Goal: Obtain resource: Download file/media

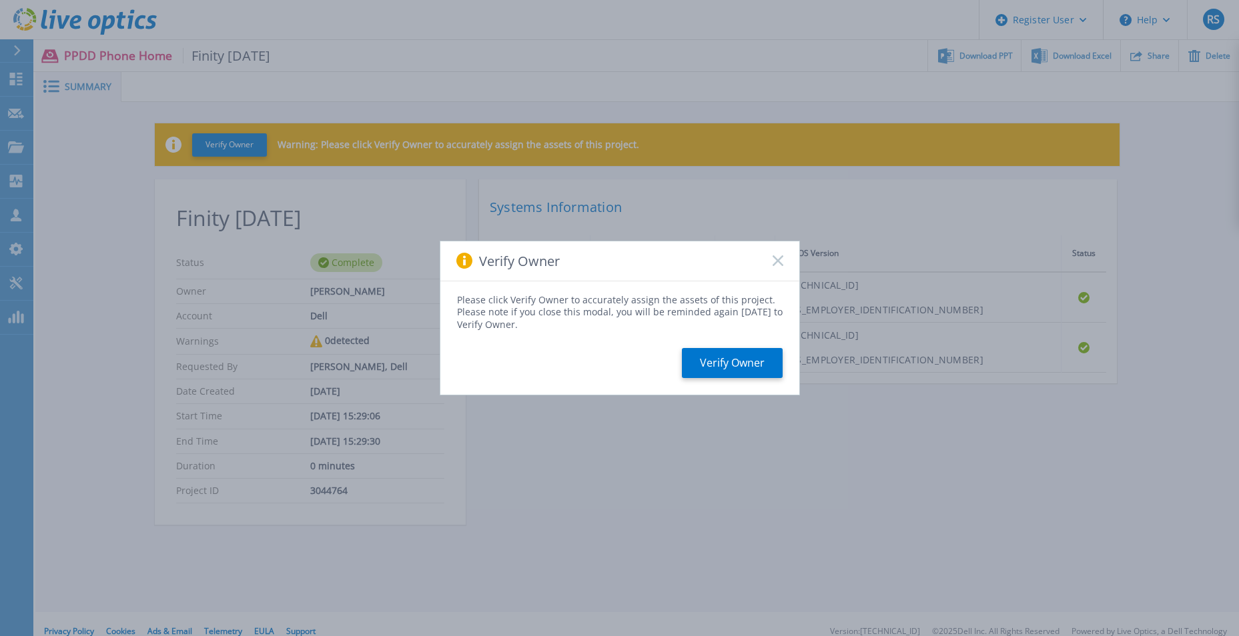
click at [777, 260] on icon at bounding box center [777, 260] width 11 height 11
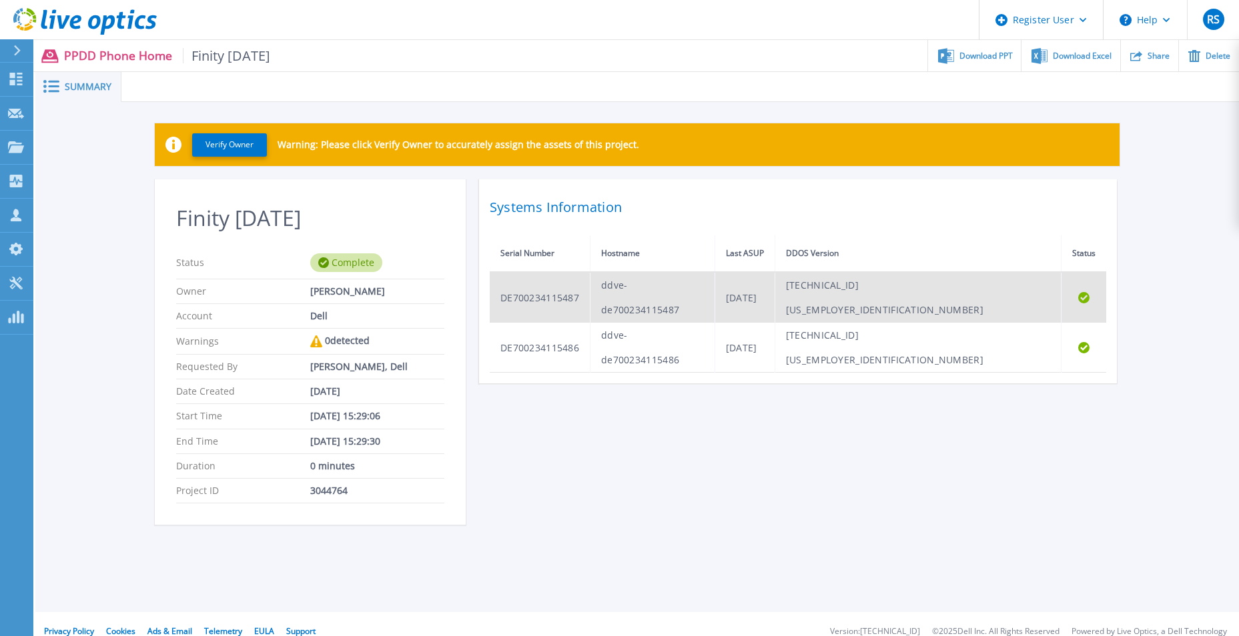
click at [546, 288] on td "DE700234115487" at bounding box center [540, 297] width 101 height 51
click at [543, 285] on td "DE700234115487" at bounding box center [540, 297] width 101 height 51
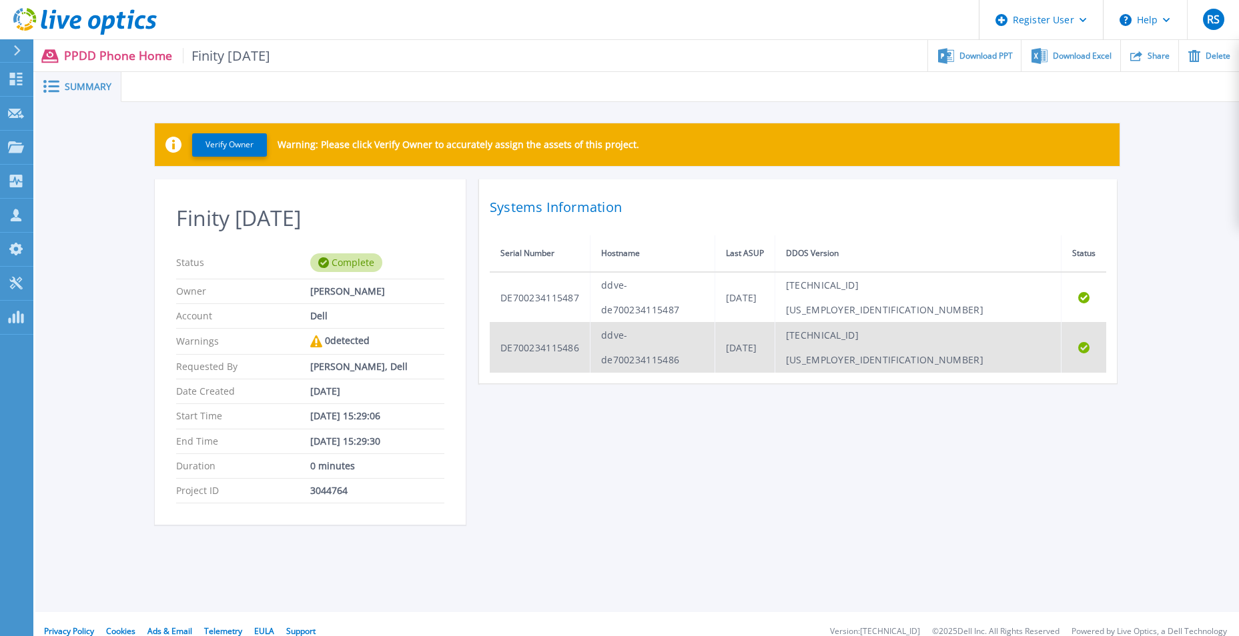
click at [540, 323] on td "DE700234115486" at bounding box center [540, 348] width 101 height 50
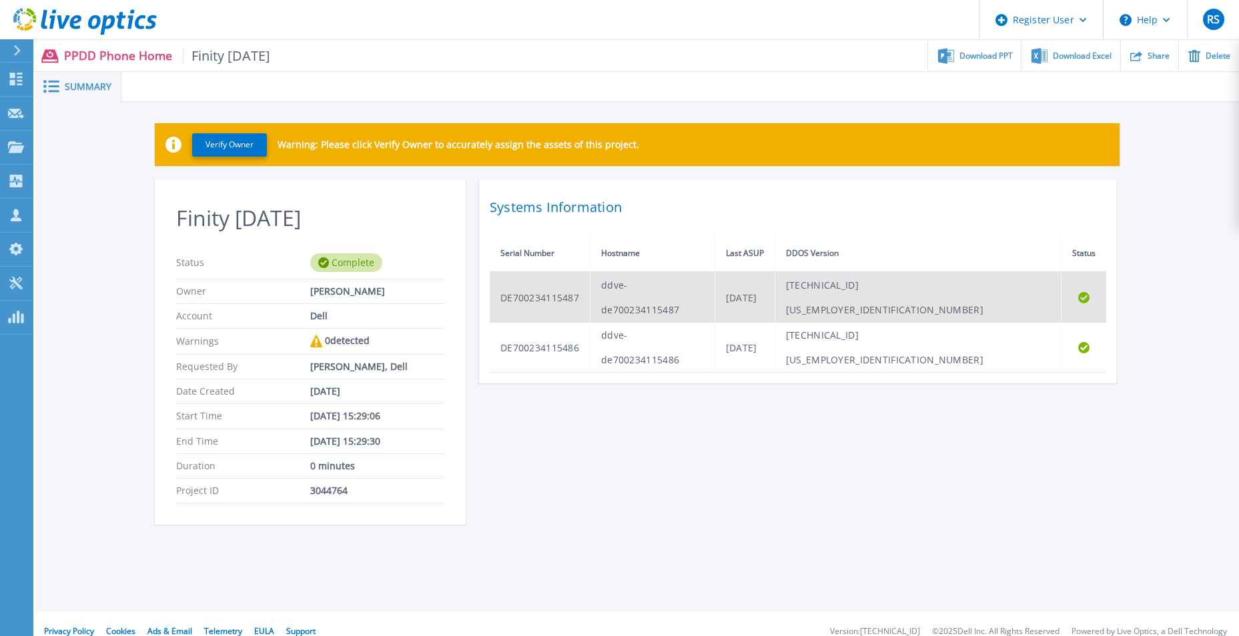
click at [539, 286] on td "DE700234115487" at bounding box center [540, 297] width 101 height 51
copy td "DE700234115487"
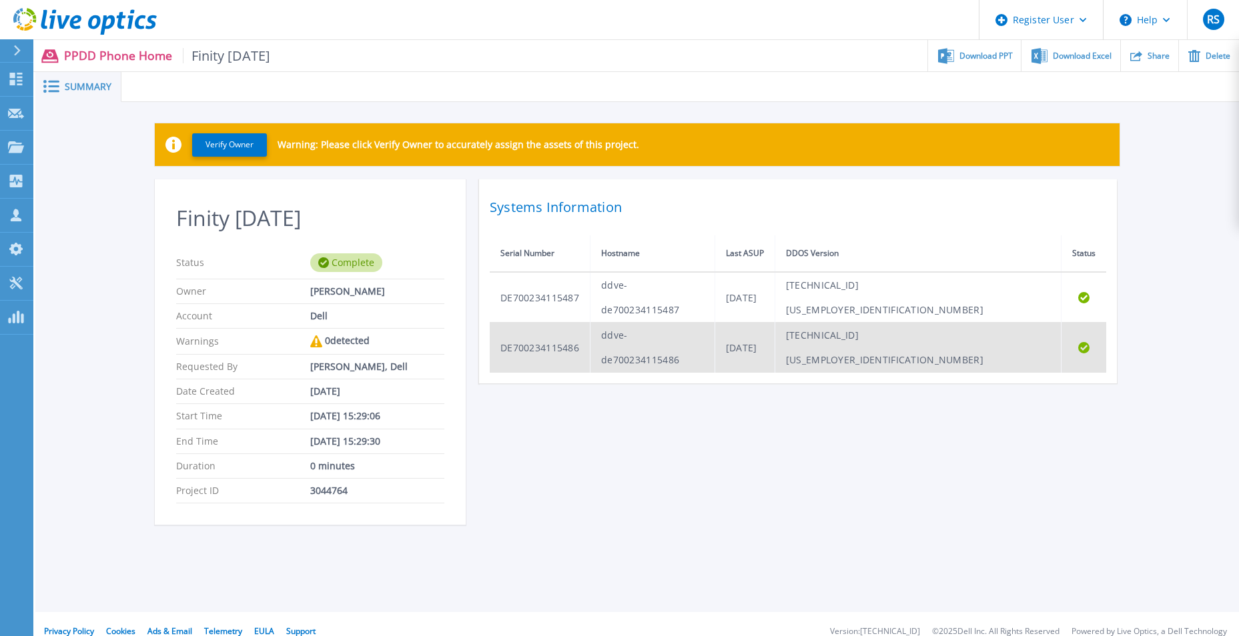
click at [534, 323] on td "DE700234115486" at bounding box center [540, 348] width 101 height 50
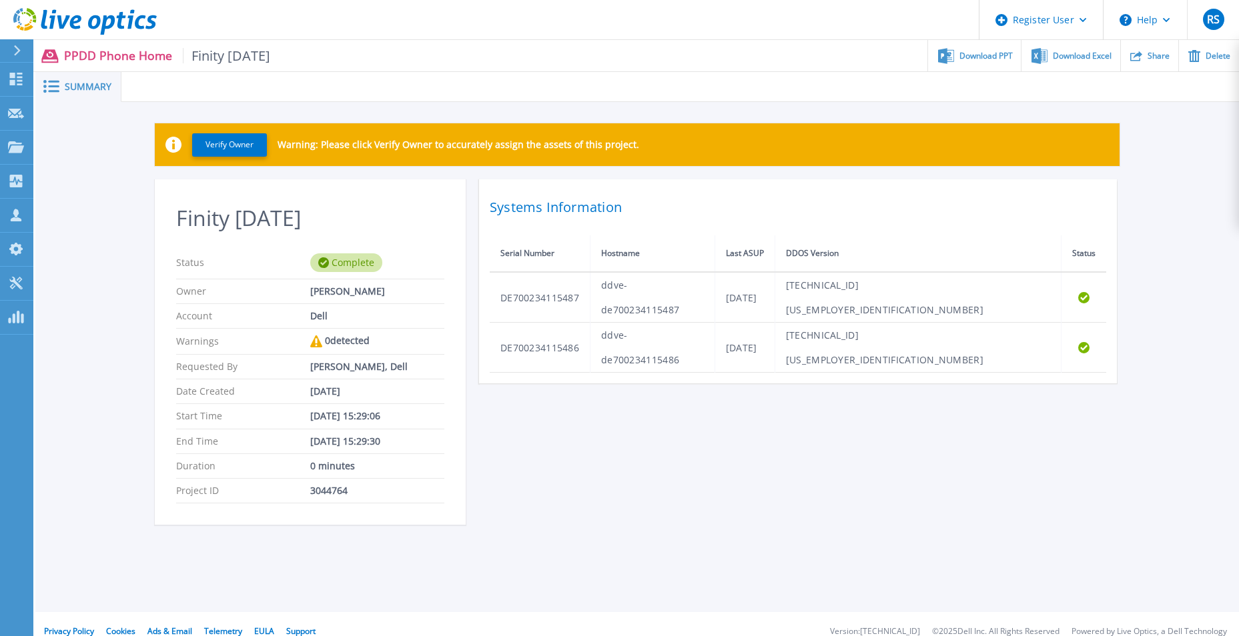
click at [686, 358] on div "Finity Sep 8 Status Complete Owner Warren Powerjones Account Dell Warnings 0 de…" at bounding box center [637, 360] width 964 height 362
click at [1001, 58] on span "Download PPT" at bounding box center [985, 55] width 53 height 8
click at [844, 430] on div "Finity Sep 8 Status Complete Owner Warren Powerjones Account Dell Warnings 0 de…" at bounding box center [637, 360] width 964 height 362
click at [565, 378] on div "Finity Sep 8 Status Complete Owner Warren Powerjones Account Dell Warnings 0 de…" at bounding box center [637, 360] width 964 height 362
click at [710, 255] on th "Hostname" at bounding box center [652, 253] width 125 height 37
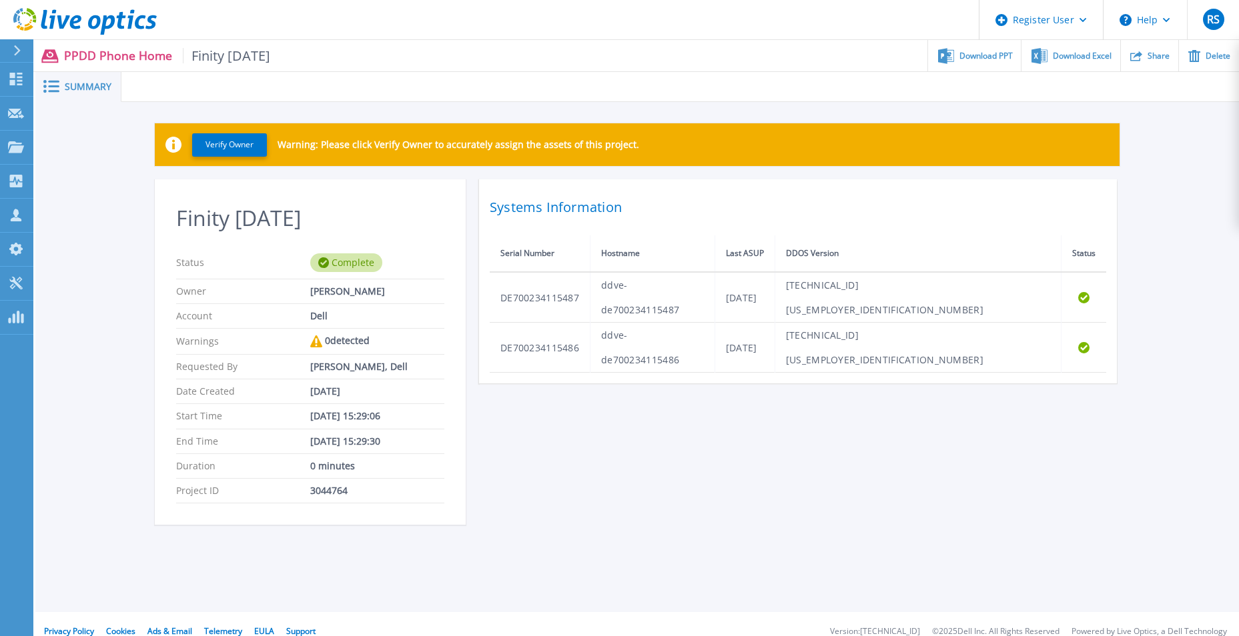
click at [1173, 145] on div "Verify Owner Warning: Please click Verify Owner to accurately assign the assets…" at bounding box center [636, 331] width 1203 height 459
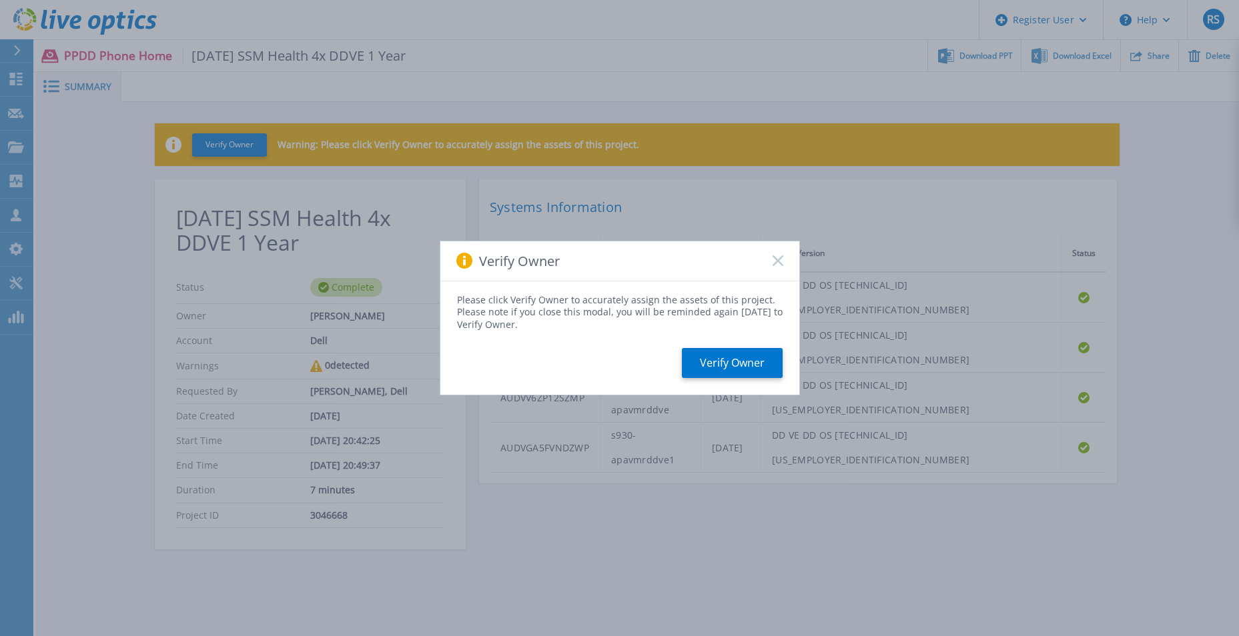
click at [776, 260] on rect at bounding box center [777, 260] width 11 height 11
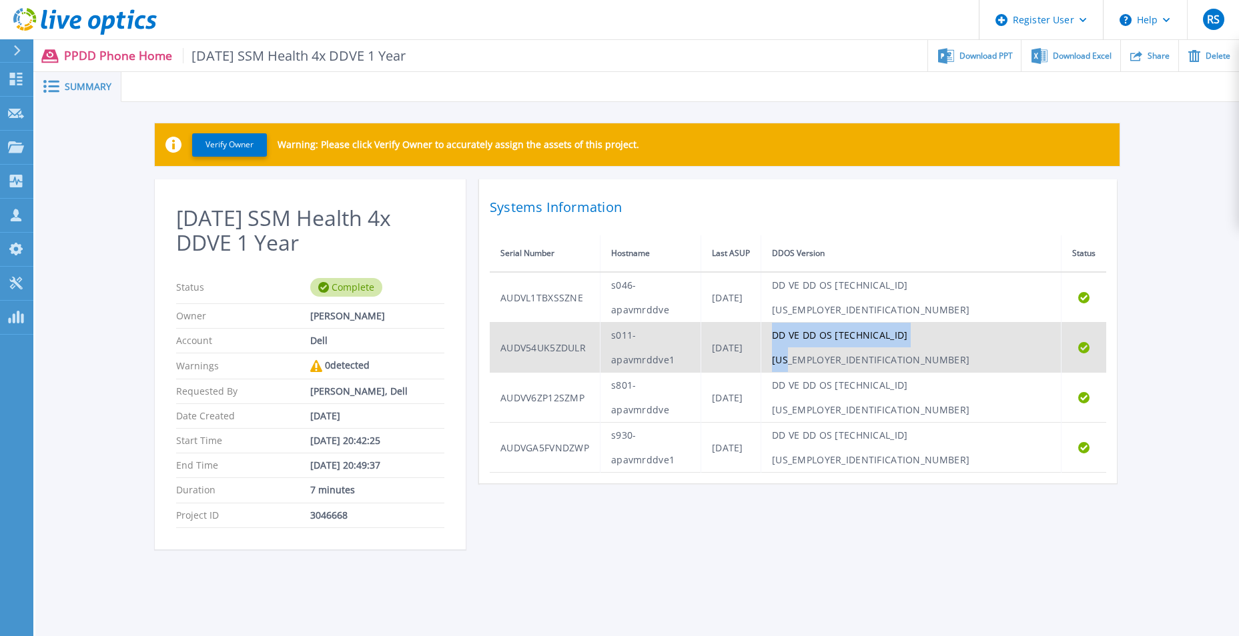
drag, startPoint x: 894, startPoint y: 311, endPoint x: 1055, endPoint y: 311, distance: 161.4
click at [1055, 323] on td "DD VE DD OS 7.13.1.25-1161300" at bounding box center [911, 348] width 300 height 50
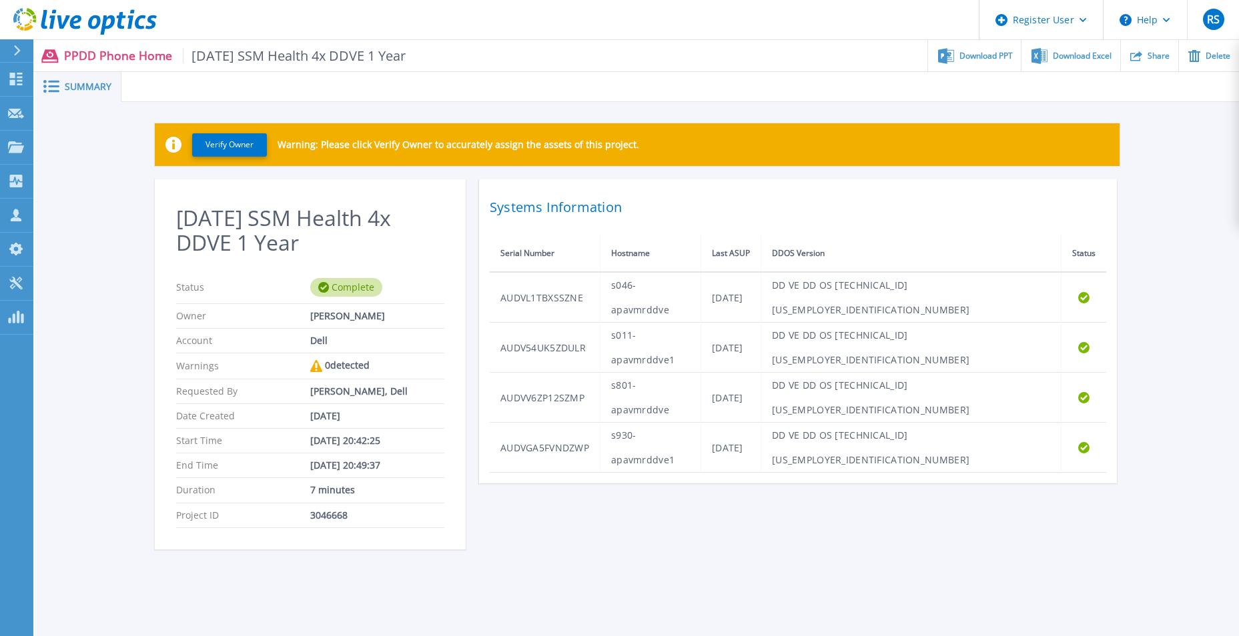
drag, startPoint x: 1055, startPoint y: 311, endPoint x: 1045, endPoint y: 111, distance: 200.3
click at [1044, 111] on div "Verify Owner Warning: Please click Verify Owner to accurately assign the assets…" at bounding box center [636, 344] width 1203 height 484
click at [1004, 55] on span "Download PPT" at bounding box center [985, 55] width 53 height 8
click at [1000, 455] on div "2025.09.08 SSM Health 4x DDVE 1 Year Status Complete Owner Brett Shaffer Accoun…" at bounding box center [637, 372] width 964 height 386
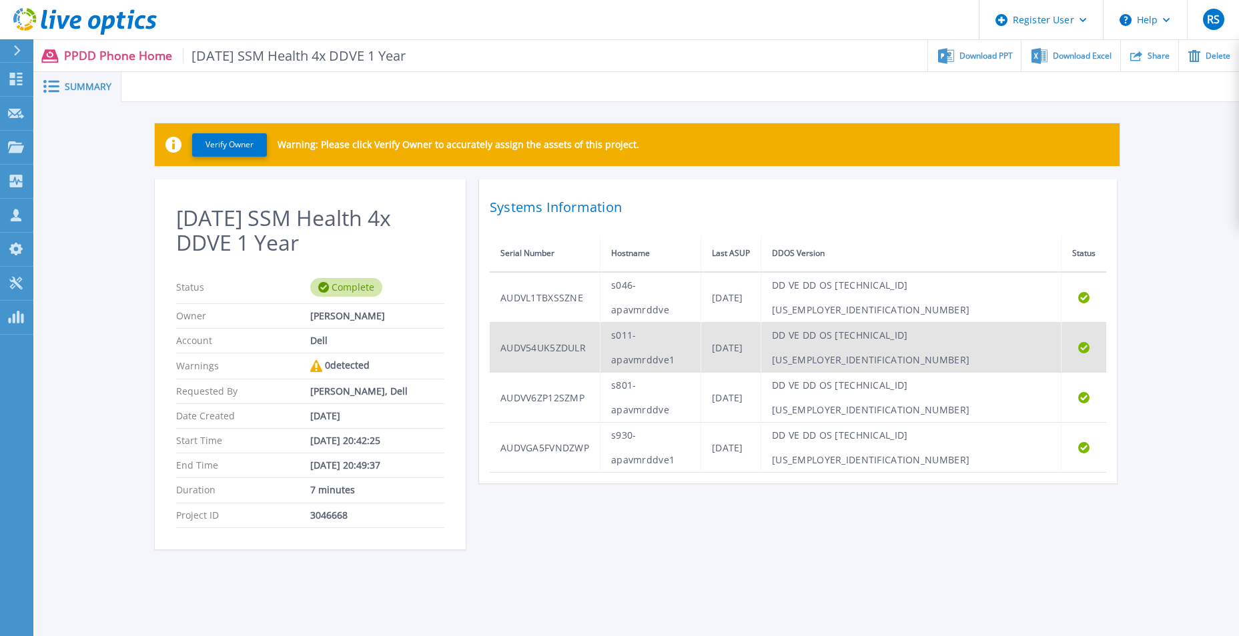
click at [558, 323] on td "AUDV54UK5ZDULR" at bounding box center [545, 348] width 111 height 50
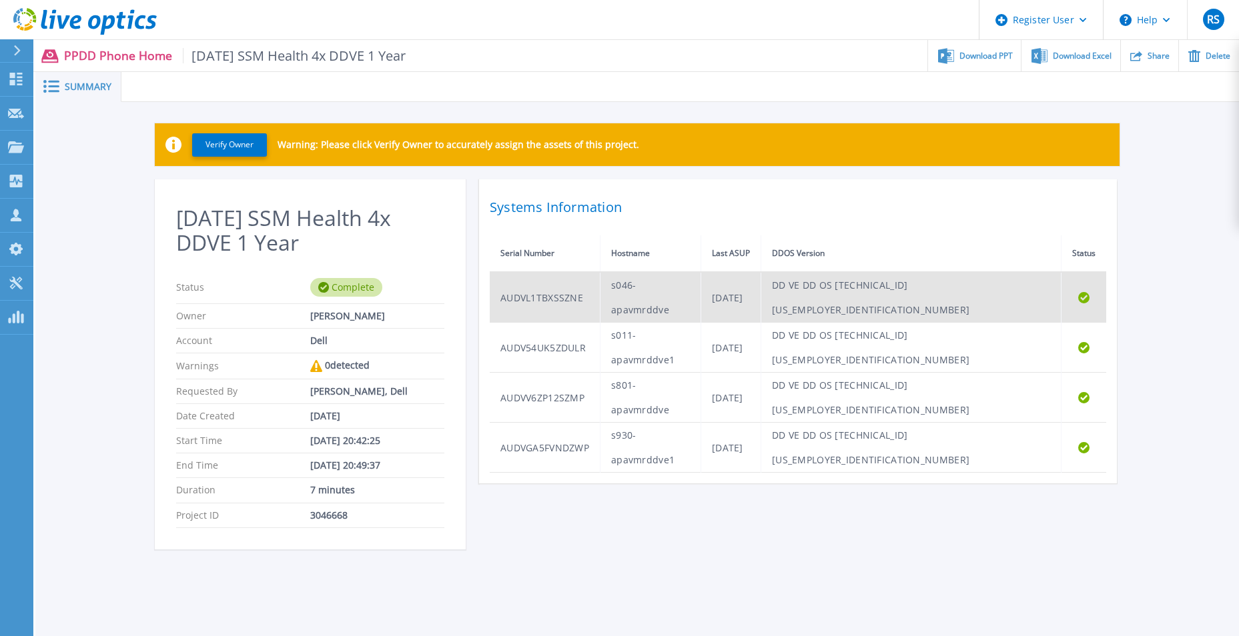
drag, startPoint x: 558, startPoint y: 306, endPoint x: 549, endPoint y: 278, distance: 29.3
click at [549, 278] on td "AUDVL1TBXSSZNE" at bounding box center [545, 297] width 111 height 51
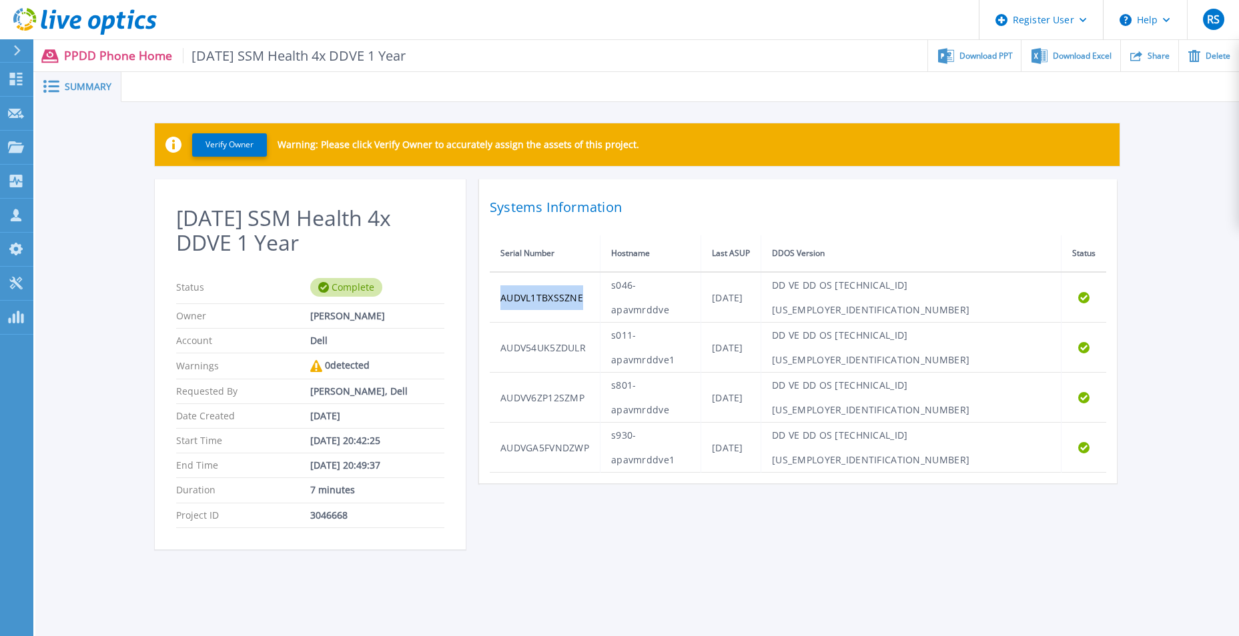
copy td "AUDVL1TBXSSZNE"
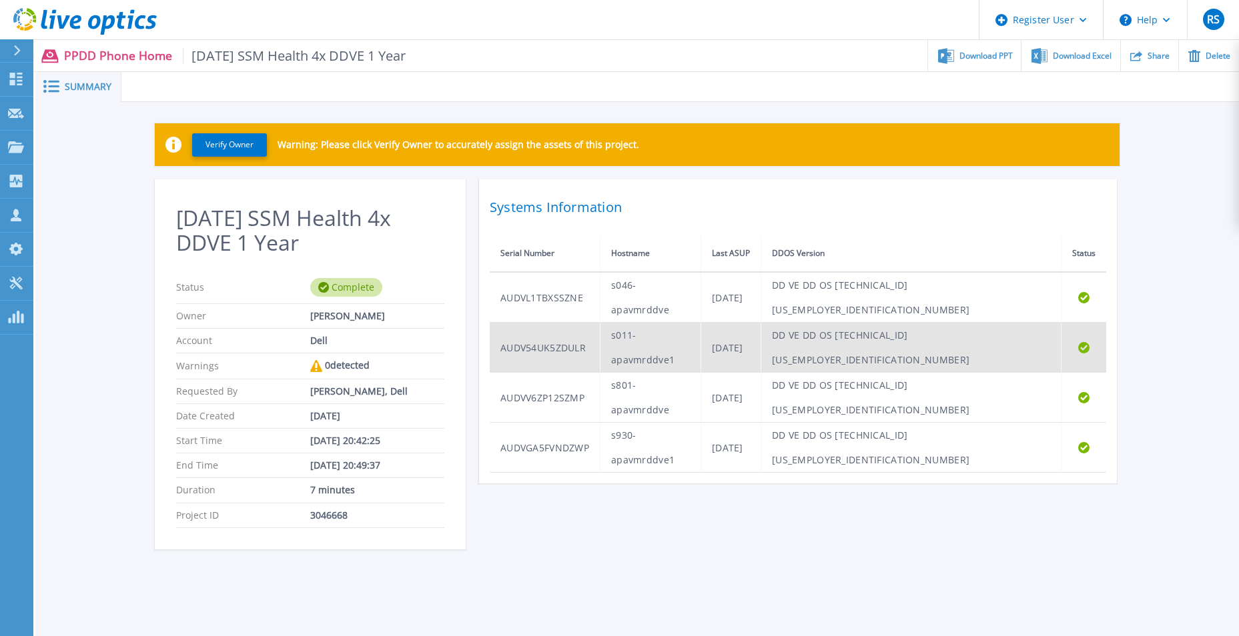
click at [553, 323] on td "AUDV54UK5ZDULR" at bounding box center [545, 348] width 111 height 50
copy td "AUDV54UK5ZDULR"
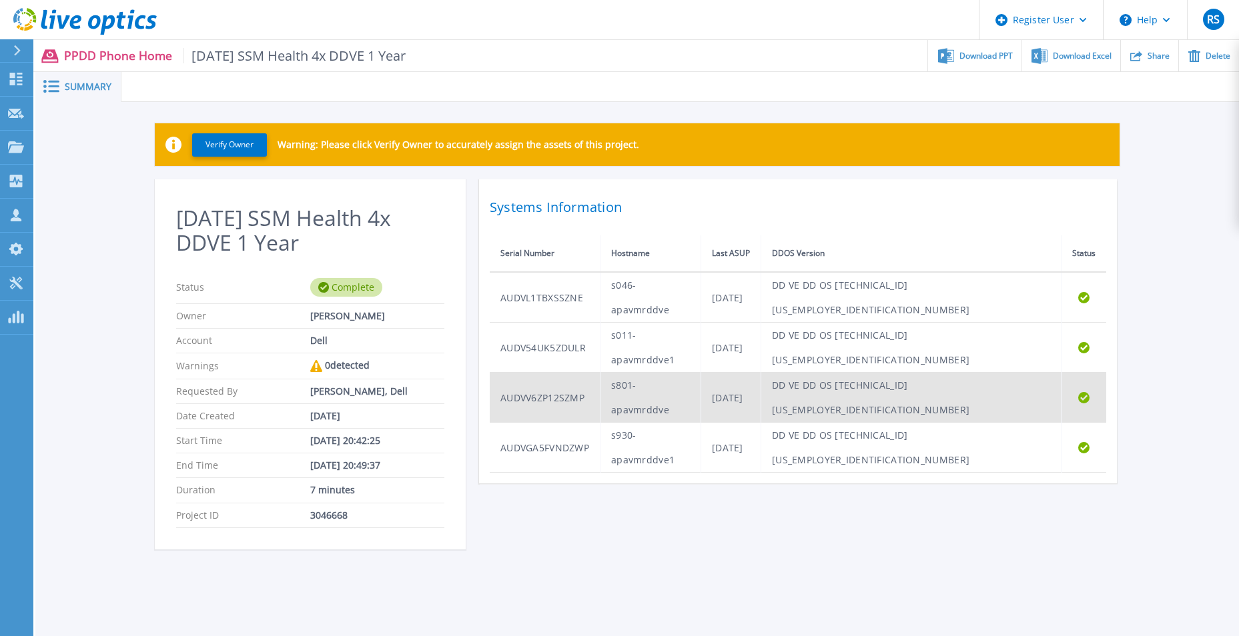
click at [537, 373] on td "AUDVV6ZP12SZMP" at bounding box center [545, 398] width 111 height 50
copy td "AUDVV6ZP12SZMP"
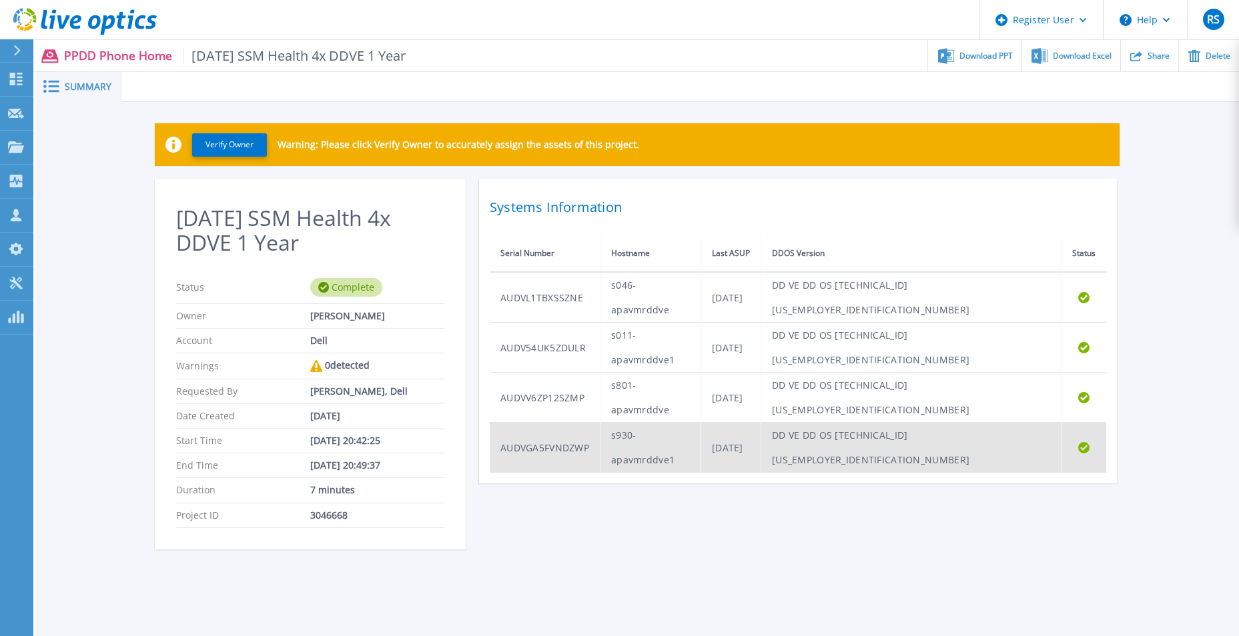
click at [546, 423] on td "AUDVGA5FVNDZWP" at bounding box center [545, 448] width 111 height 50
copy td "AUDVGA5FVNDZWP"
